Goal: Transaction & Acquisition: Purchase product/service

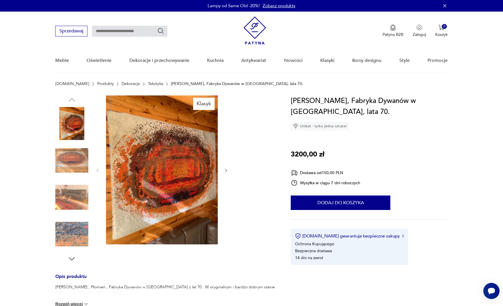
click at [226, 170] on icon "button" at bounding box center [226, 170] width 5 height 5
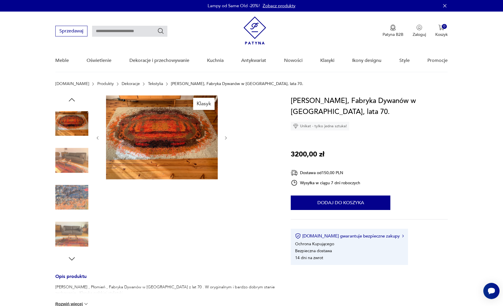
click at [226, 170] on div at bounding box center [161, 138] width 133 height 85
click at [225, 138] on icon "button" at bounding box center [226, 138] width 5 height 5
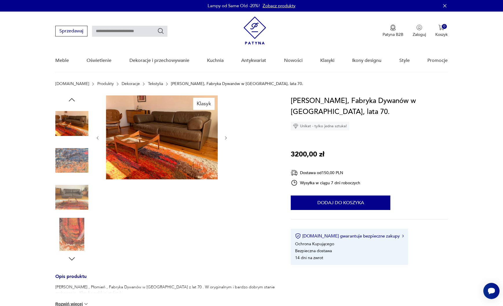
click at [226, 136] on icon "button" at bounding box center [226, 138] width 5 height 5
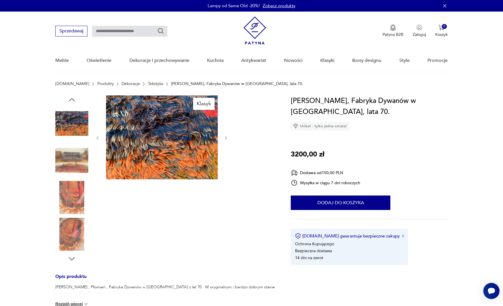
click at [76, 189] on img at bounding box center [71, 197] width 33 height 33
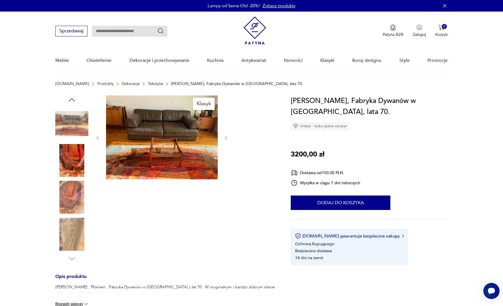
click at [70, 230] on img at bounding box center [71, 234] width 33 height 33
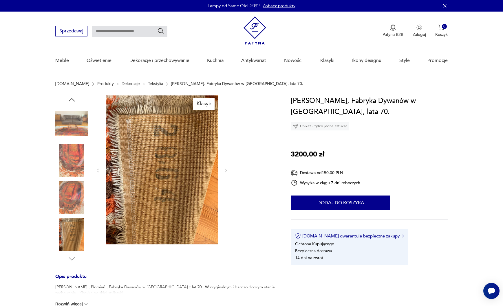
click at [72, 202] on img at bounding box center [71, 197] width 33 height 33
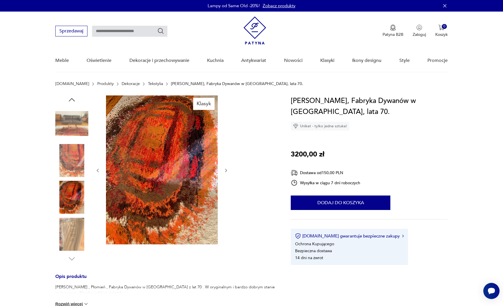
click at [73, 164] on img at bounding box center [71, 160] width 33 height 33
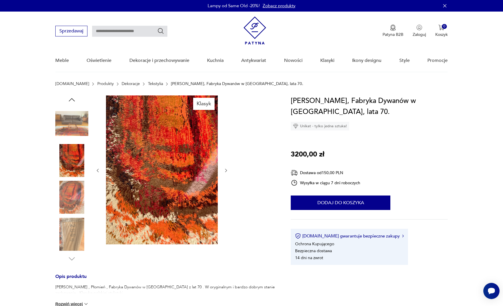
click at [71, 127] on img at bounding box center [71, 123] width 33 height 33
